Goal: Navigation & Orientation: Find specific page/section

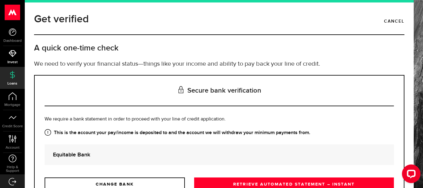
click at [16, 58] on link "Invest" at bounding box center [12, 56] width 25 height 21
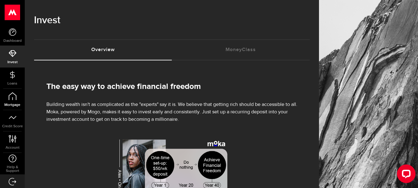
click at [6, 103] on span "Mortgage" at bounding box center [12, 105] width 25 height 4
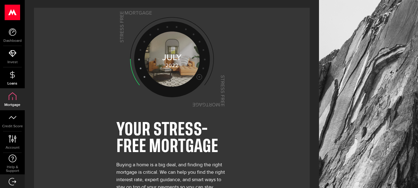
click at [13, 76] on icon at bounding box center [13, 75] width 8 height 8
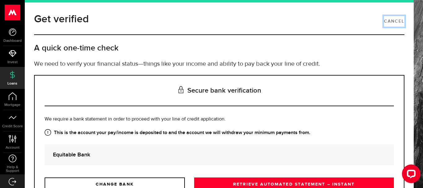
click at [394, 22] on link "Cancel" at bounding box center [394, 21] width 20 height 11
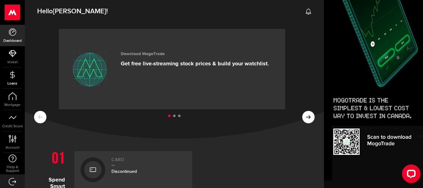
click at [15, 75] on icon at bounding box center [13, 75] width 8 height 8
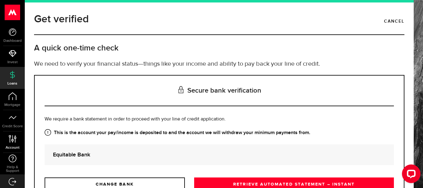
click at [8, 136] on icon at bounding box center [12, 139] width 8 height 8
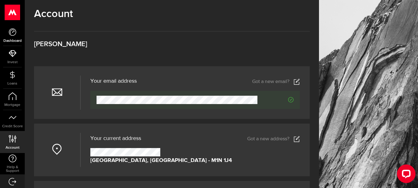
click at [5, 32] on link "Dashboard" at bounding box center [12, 35] width 25 height 21
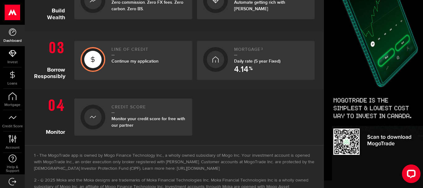
scroll to position [231, 0]
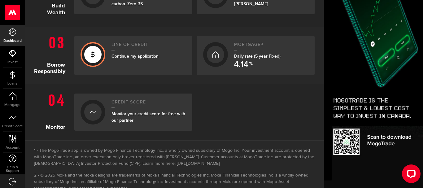
click at [89, 56] on div at bounding box center [92, 54] width 17 height 17
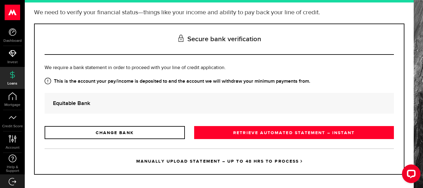
scroll to position [56, 0]
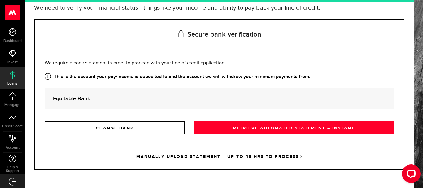
drag, startPoint x: 410, startPoint y: 126, endPoint x: 7, endPoint y: 19, distance: 416.7
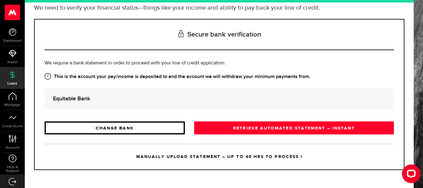
click at [145, 130] on link "CHANGE BANK" at bounding box center [115, 127] width 140 height 13
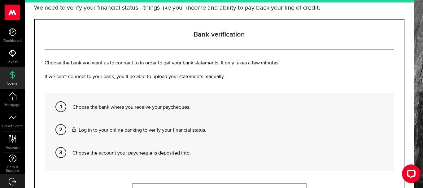
scroll to position [0, 0]
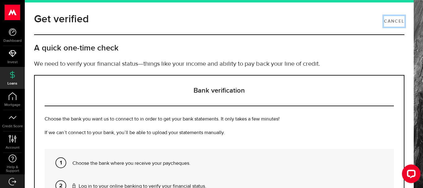
click at [391, 21] on link "Cancel" at bounding box center [394, 21] width 20 height 11
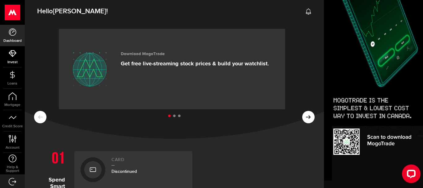
click at [20, 58] on link "Invest" at bounding box center [12, 56] width 25 height 21
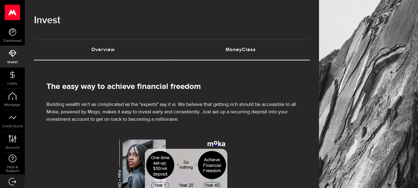
click at [294, 52] on link "MoneyClass (requires attention)" at bounding box center [241, 50] width 138 height 20
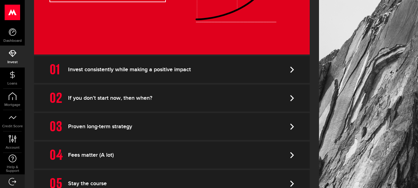
scroll to position [176, 0]
